Goal: Information Seeking & Learning: Learn about a topic

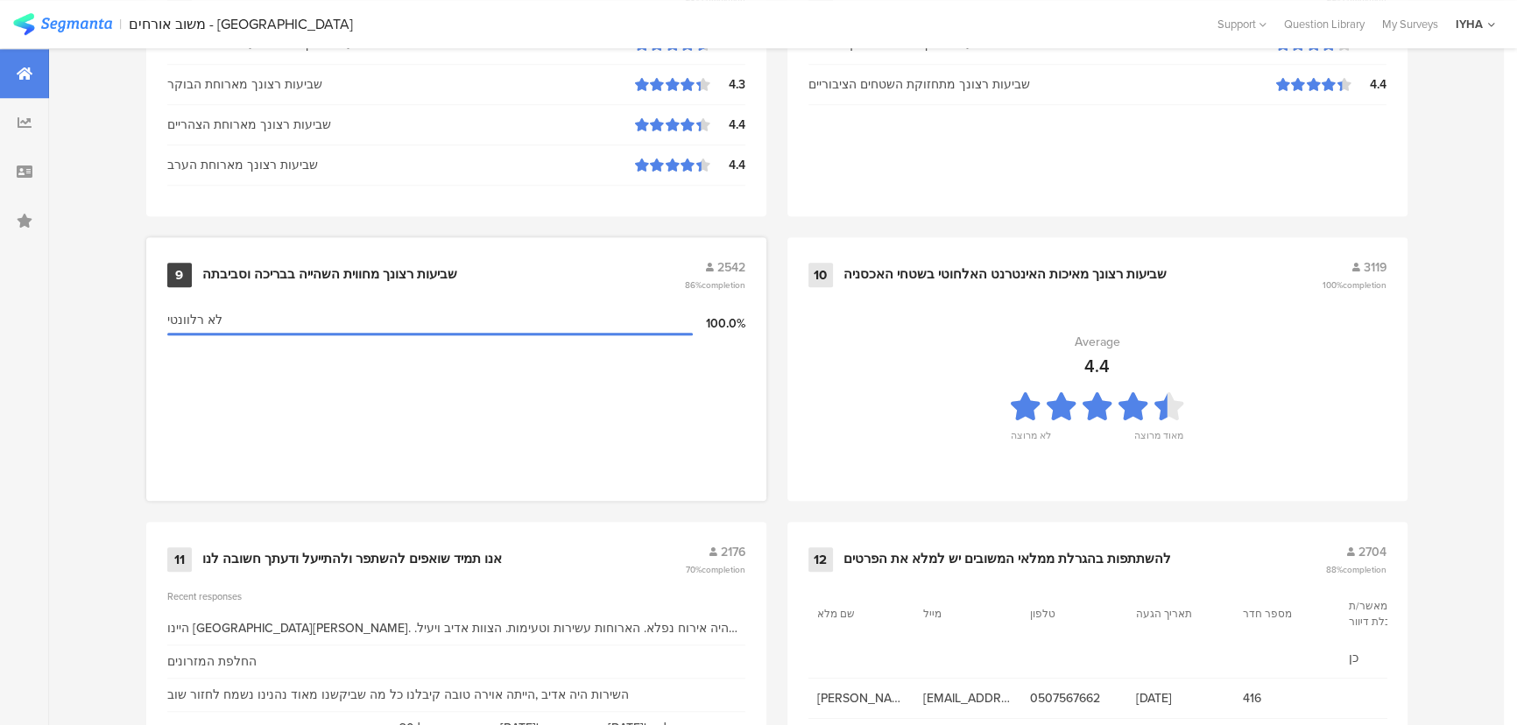
scroll to position [1840, 0]
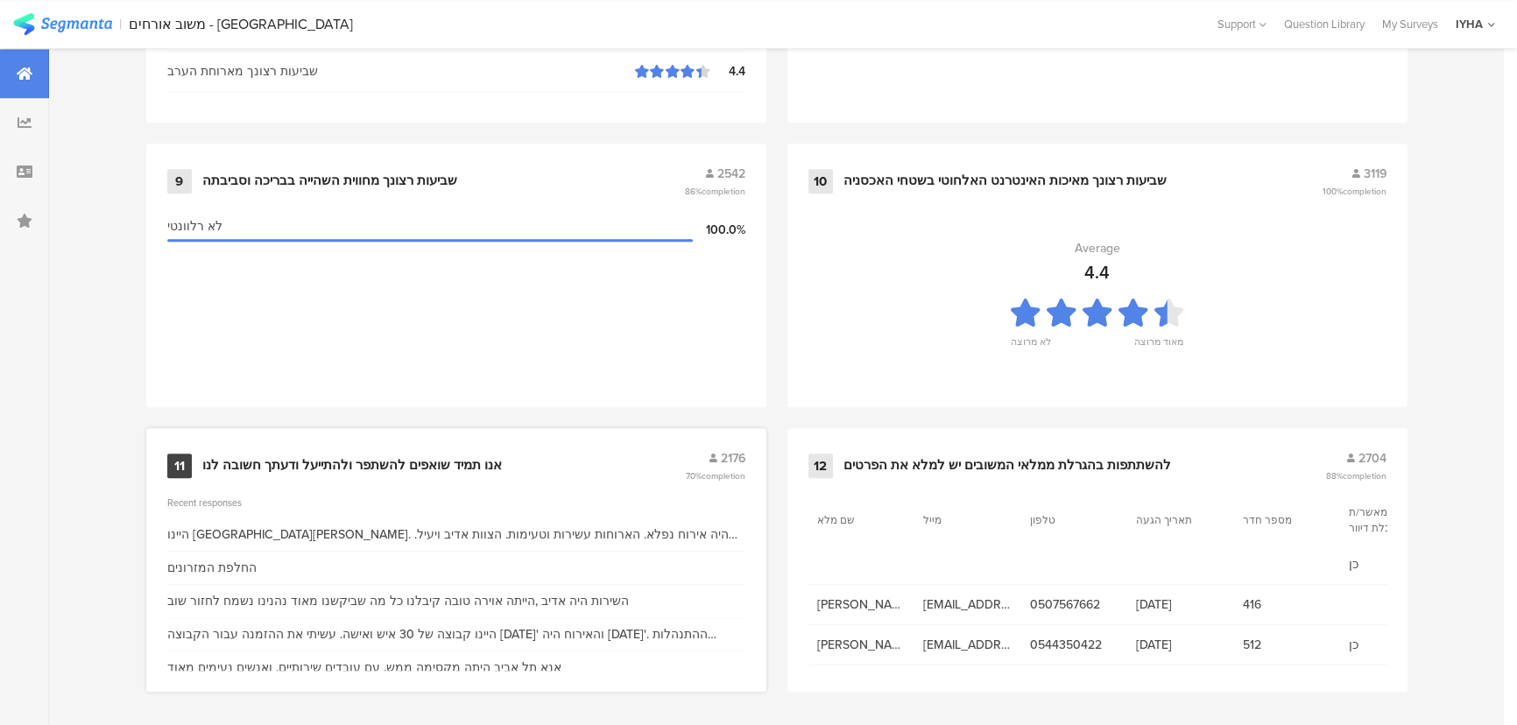
click at [445, 457] on div "אנו תמיד שואפים להשתפר ולהתייעל ודעתך חשובה לנו" at bounding box center [352, 466] width 300 height 18
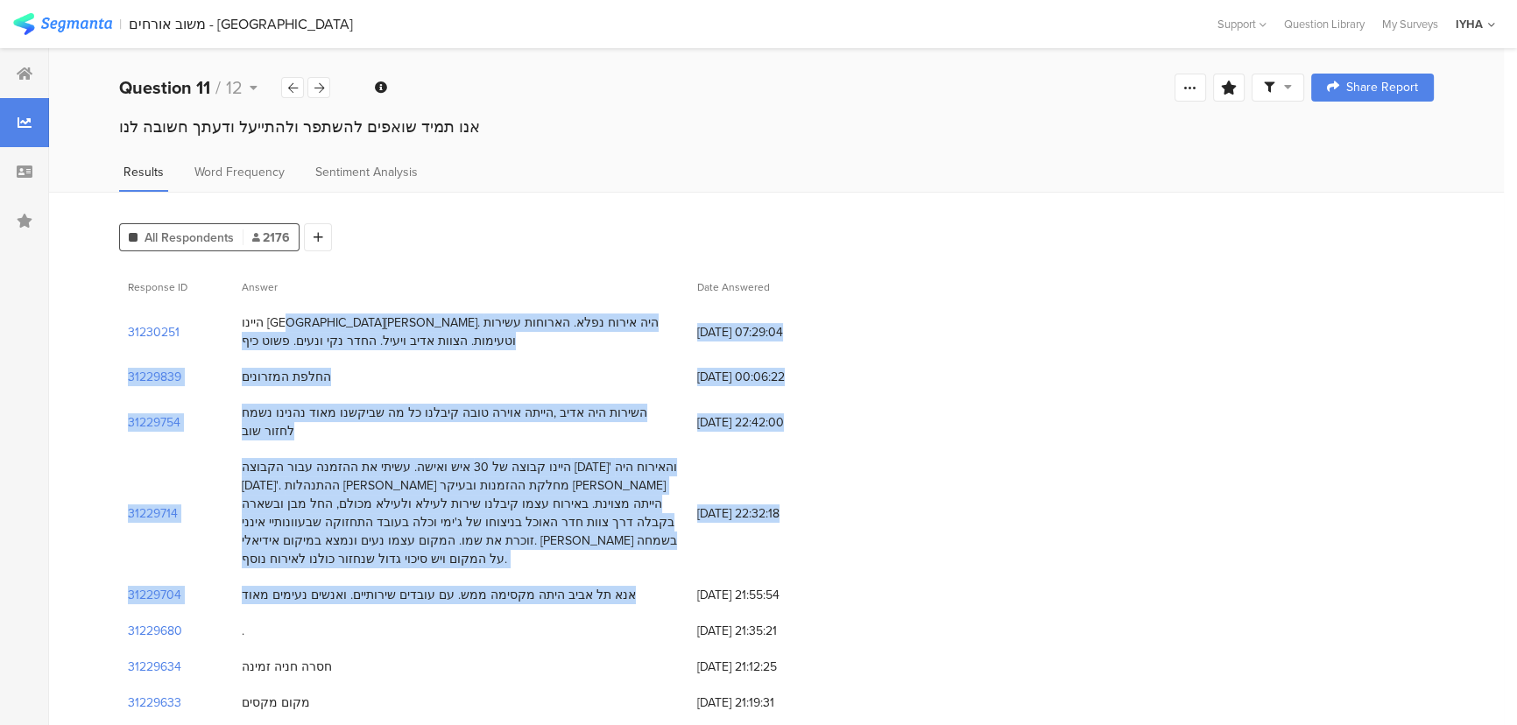
drag, startPoint x: 653, startPoint y: 321, endPoint x: 271, endPoint y: 564, distance: 453.6
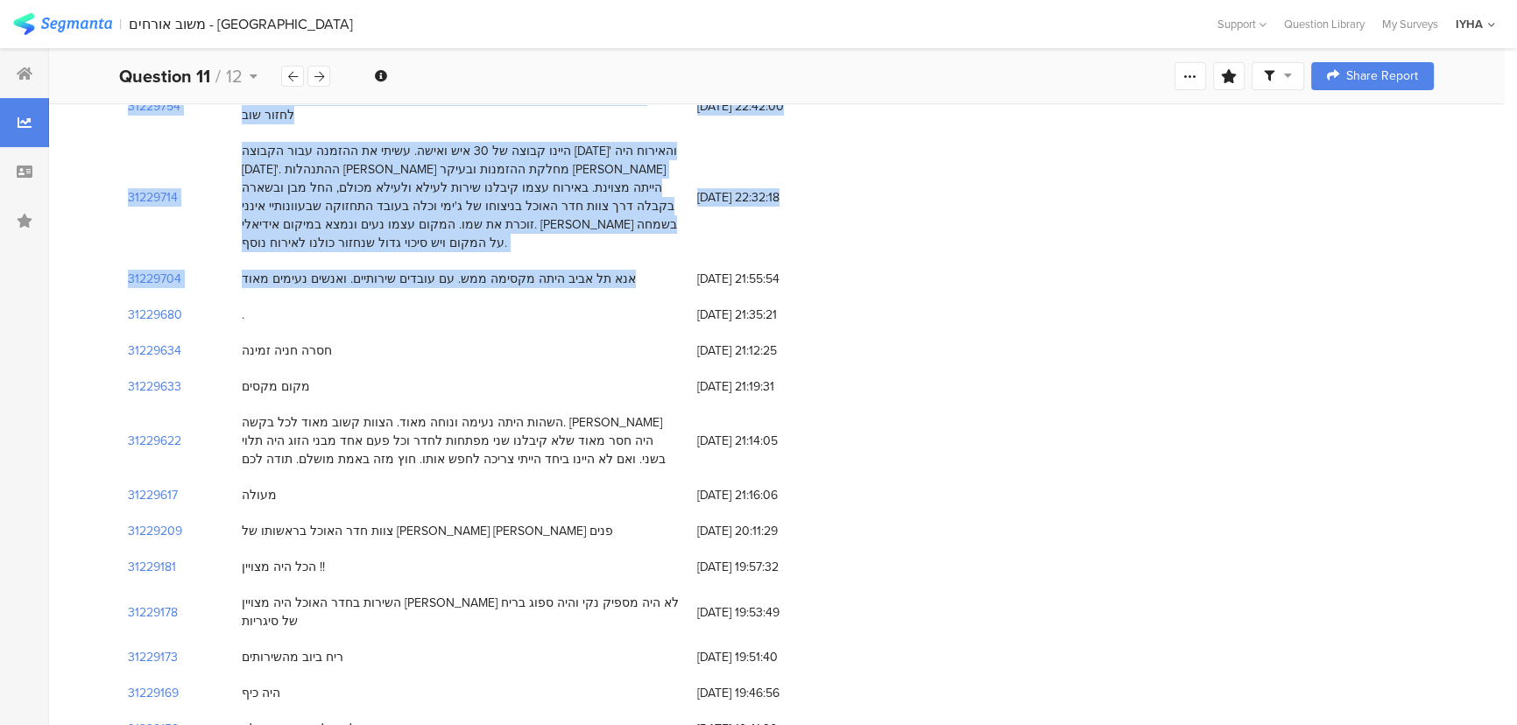
scroll to position [318, 0]
drag, startPoint x: 293, startPoint y: 311, endPoint x: 609, endPoint y: 607, distance: 432.5
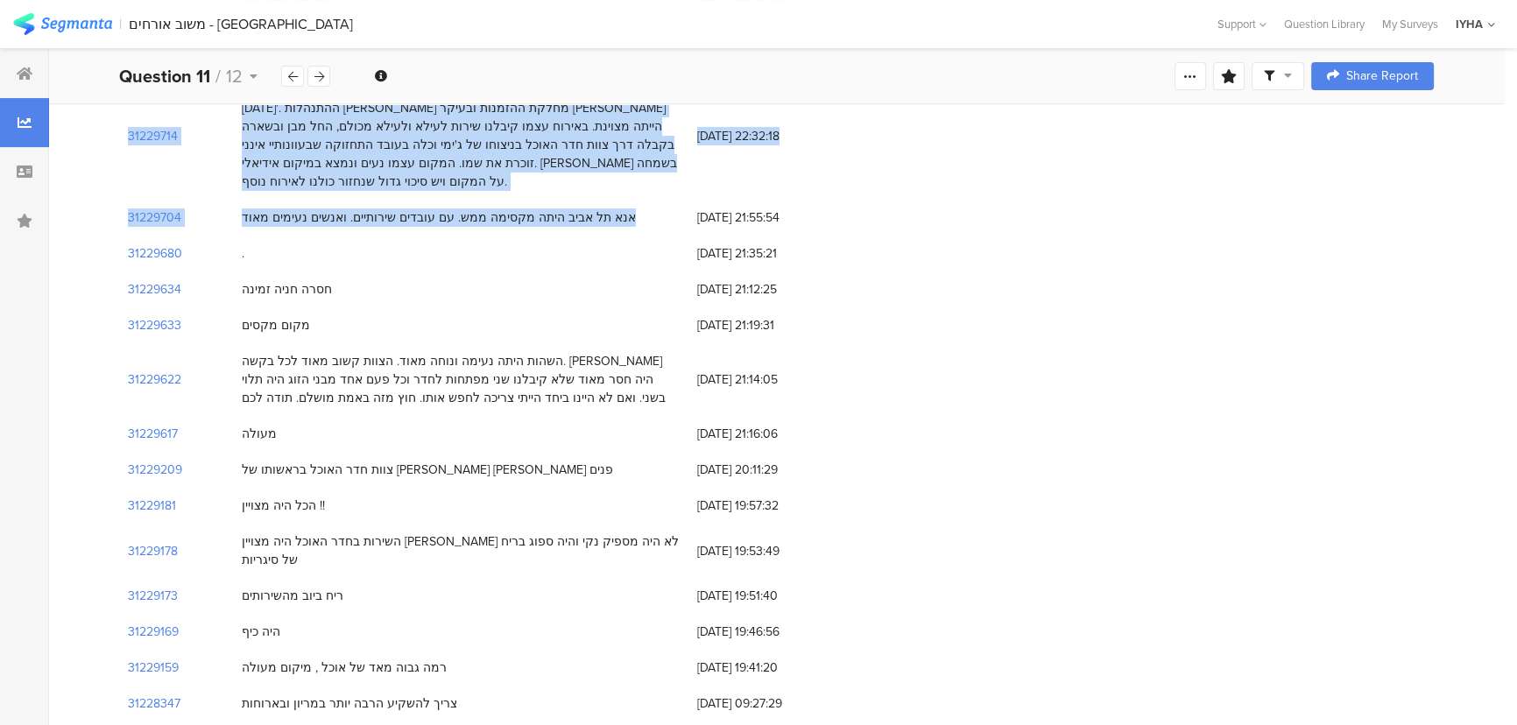
scroll to position [557, 0]
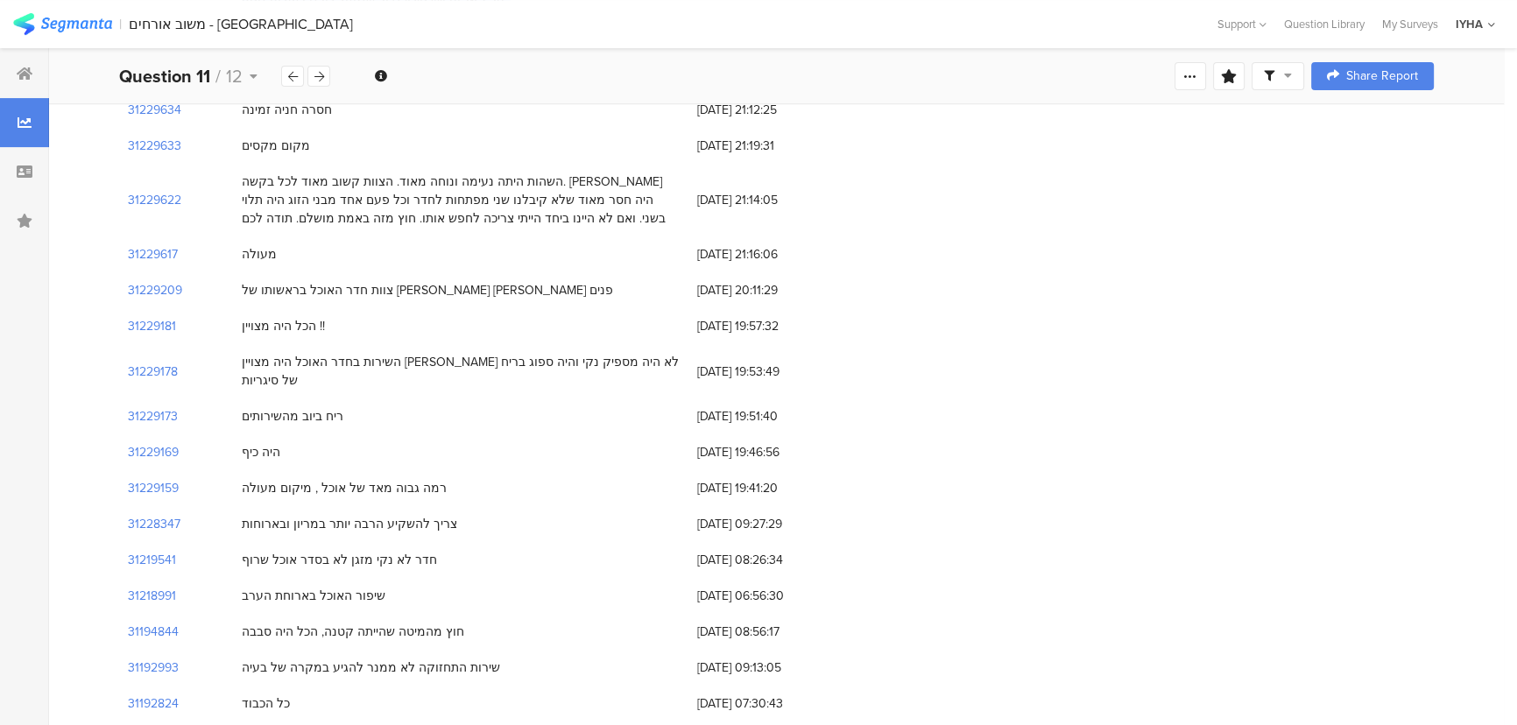
click at [568, 353] on div "השירות בחדר האוכל היה מצויין הידר לא היה מספיק נקי והיה ספוג בריח של סיגריות" at bounding box center [461, 371] width 438 height 37
drag, startPoint x: 448, startPoint y: 320, endPoint x: 539, endPoint y: 502, distance: 204.1
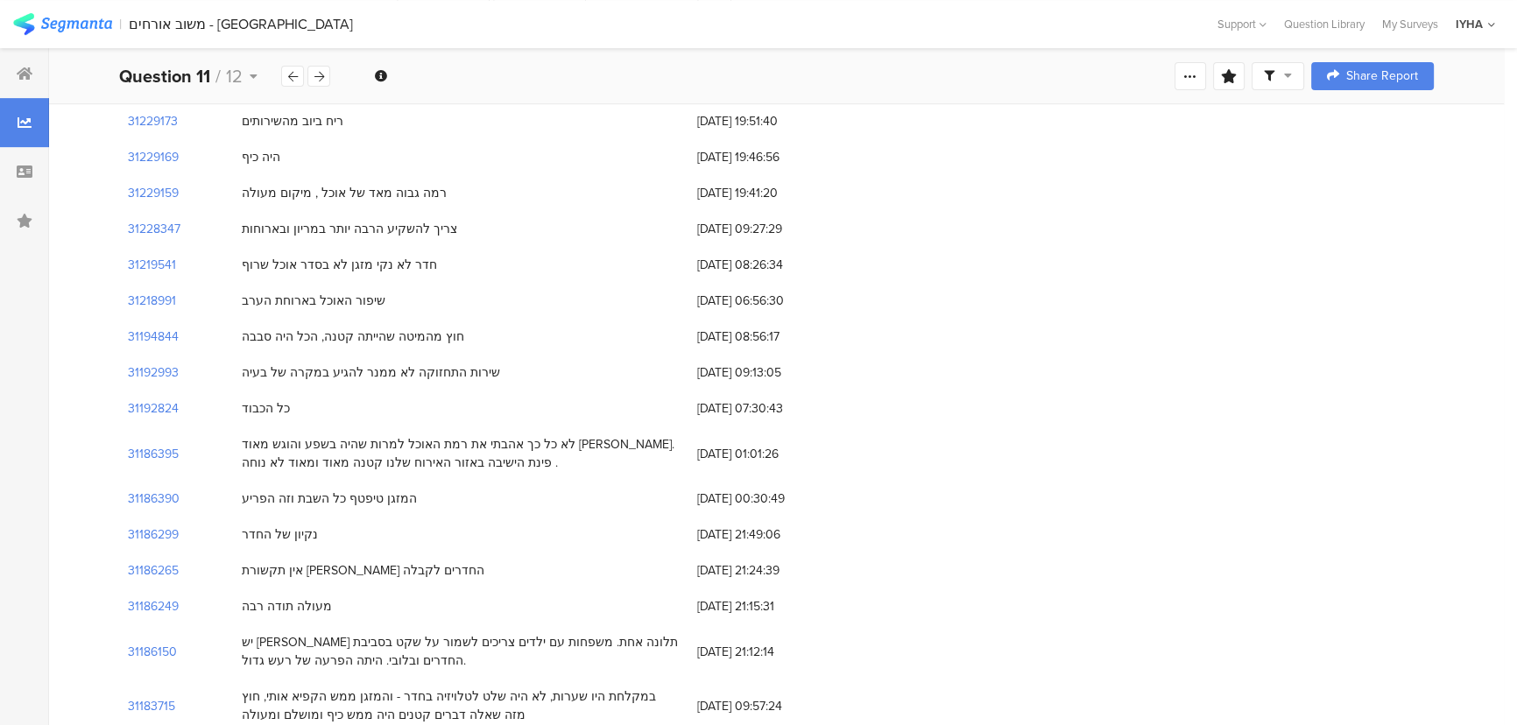
scroll to position [876, 0]
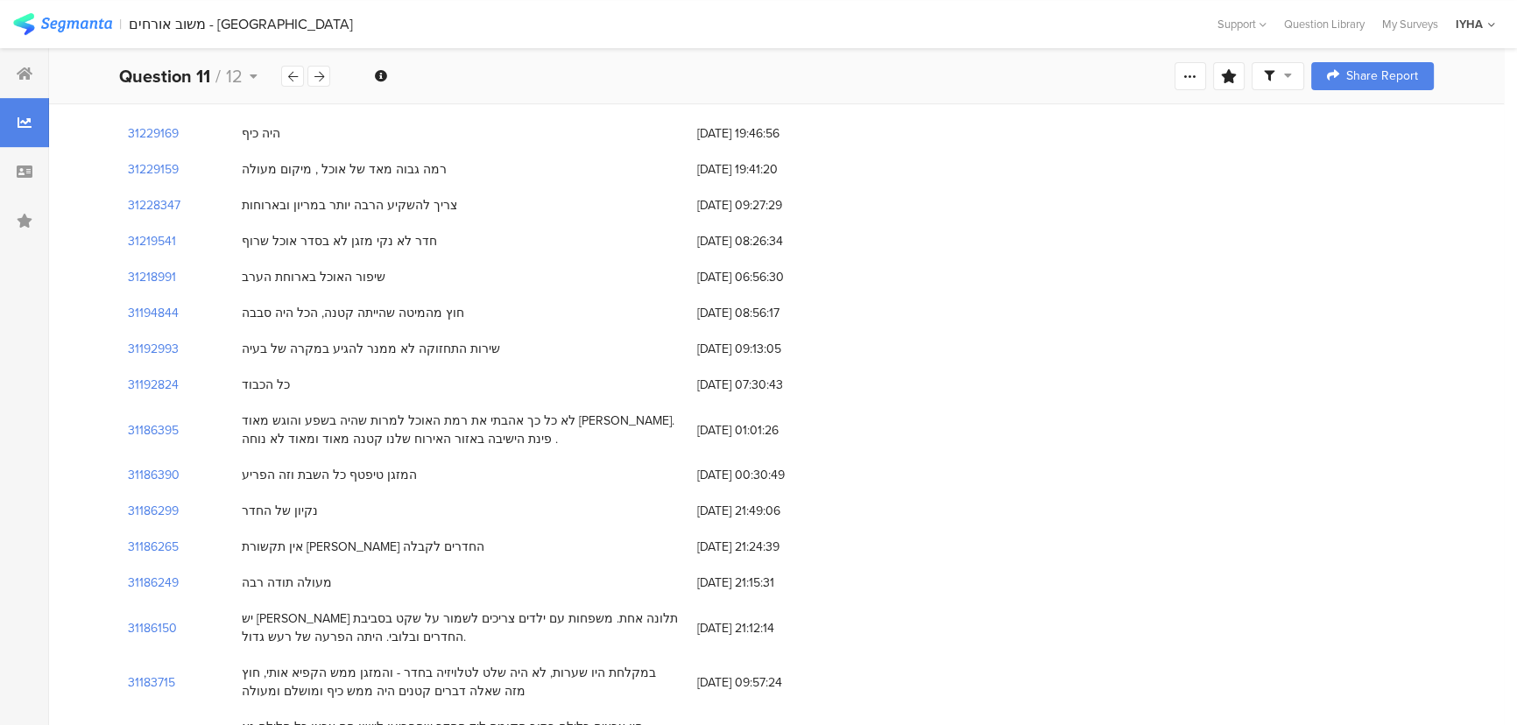
click at [313, 232] on div "חדר לא נקי מזגן לא בסדר אוכל שרוף" at bounding box center [339, 241] width 195 height 18
drag, startPoint x: 398, startPoint y: 186, endPoint x: 572, endPoint y: 426, distance: 296.8
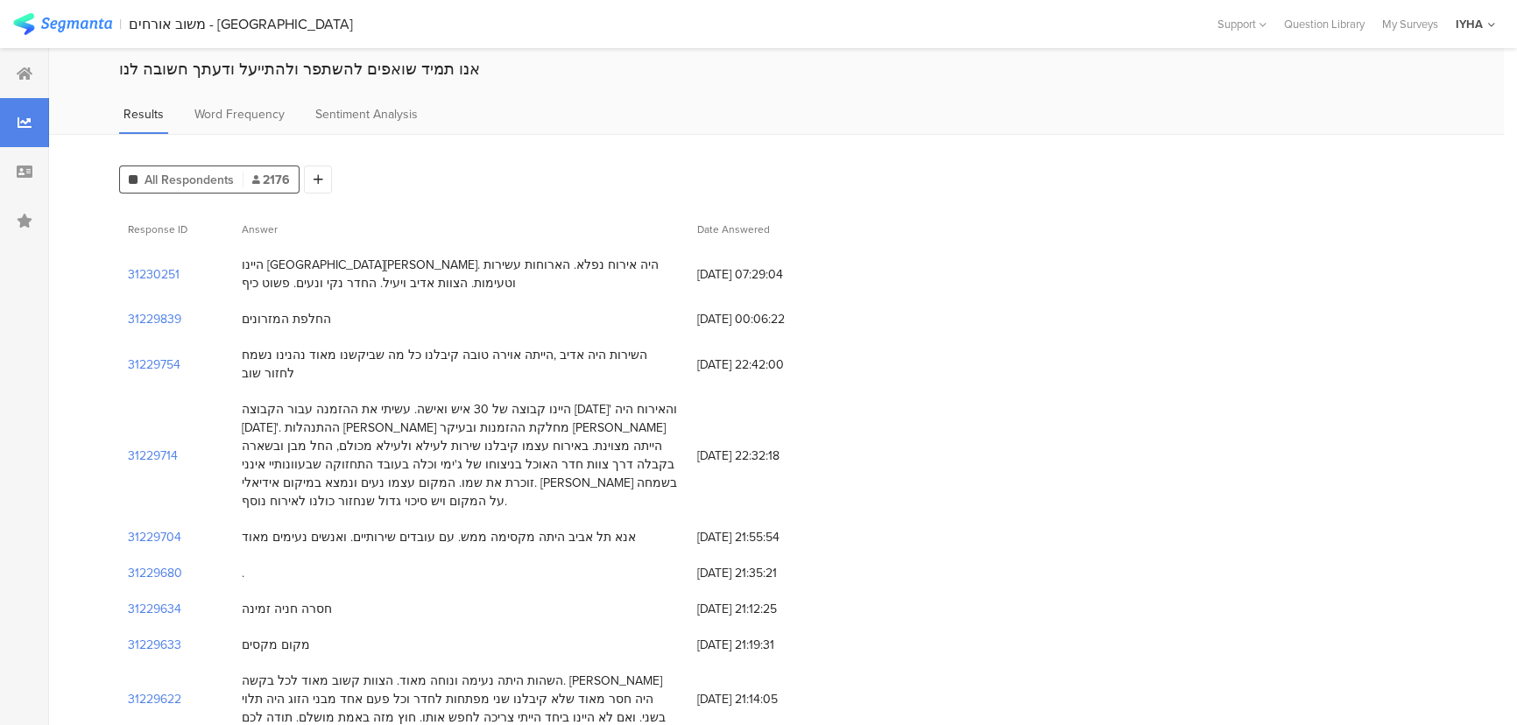
scroll to position [0, 0]
